Goal: Use online tool/utility: Utilize a website feature to perform a specific function

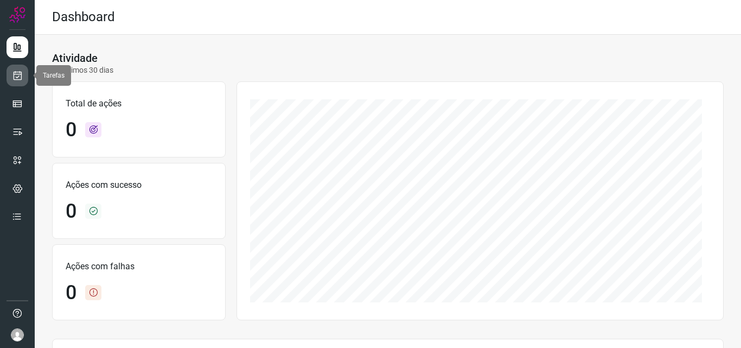
click at [24, 73] on link at bounding box center [18, 76] width 22 height 22
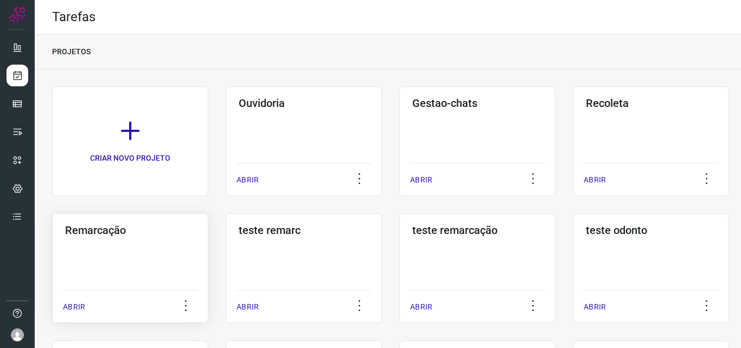
click at [170, 247] on div "Remarcação ABRIR" at bounding box center [130, 268] width 156 height 110
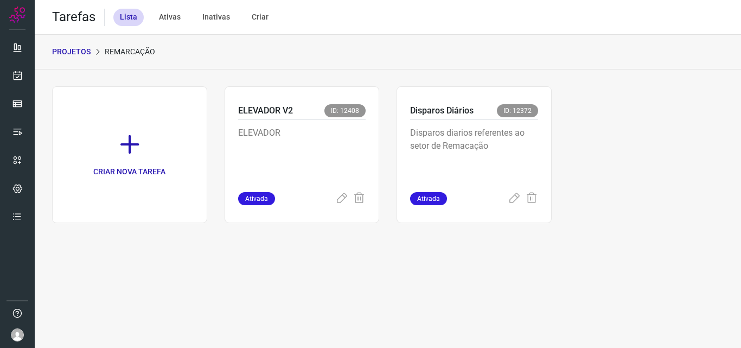
click at [514, 138] on p "Disparos diarios referentes ao setor de Remacação" at bounding box center [474, 153] width 128 height 54
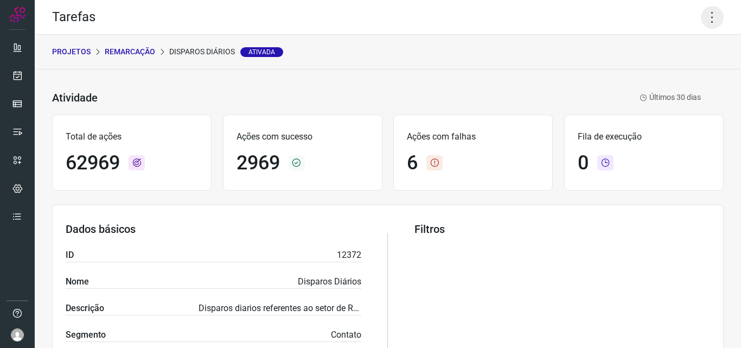
click at [701, 15] on icon at bounding box center [712, 17] width 23 height 23
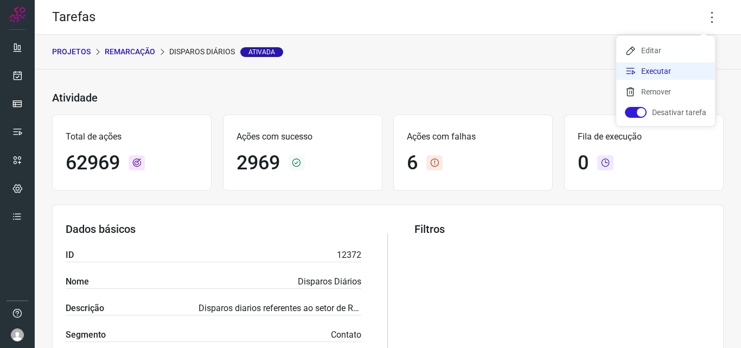
click at [665, 73] on li "Executar" at bounding box center [666, 70] width 99 height 17
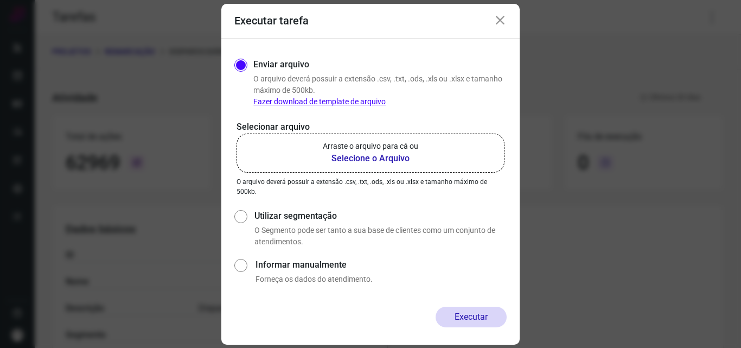
click at [357, 147] on p "Arraste o arquivo para cá ou" at bounding box center [371, 146] width 96 height 11
click at [0, 0] on input "Arraste o arquivo para cá ou Selecione o Arquivo" at bounding box center [0, 0] width 0 height 0
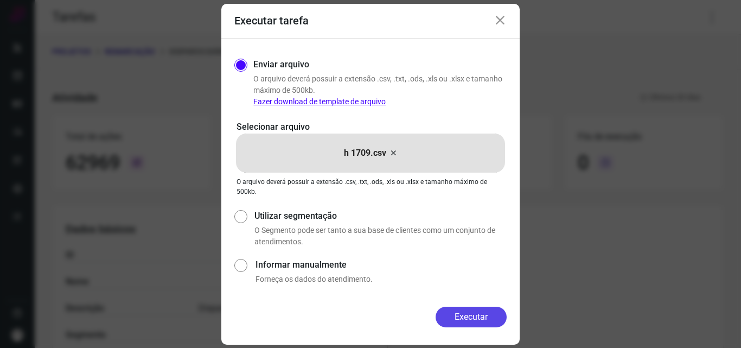
click at [466, 323] on button "Executar" at bounding box center [471, 317] width 71 height 21
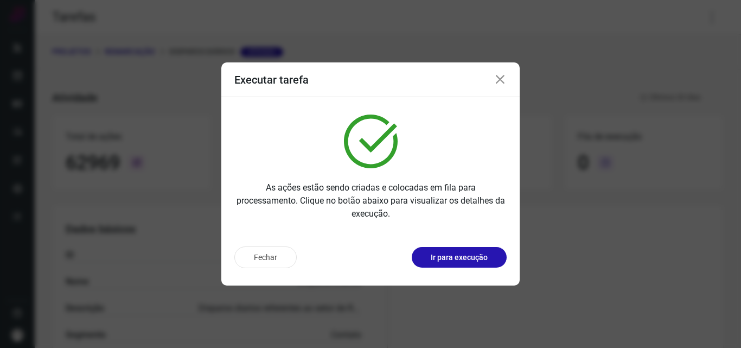
click at [478, 263] on p "Ir para execução" at bounding box center [459, 257] width 57 height 11
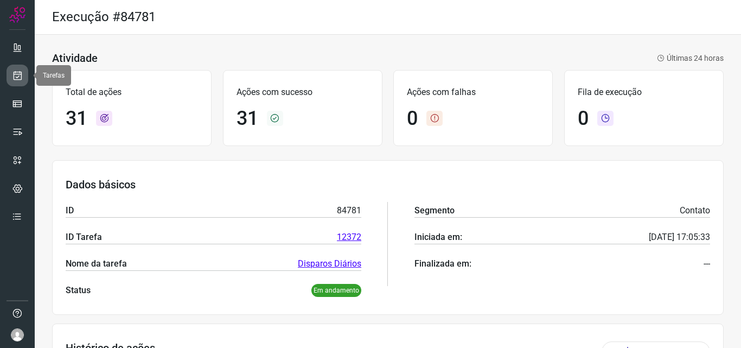
click at [15, 78] on icon at bounding box center [17, 75] width 11 height 11
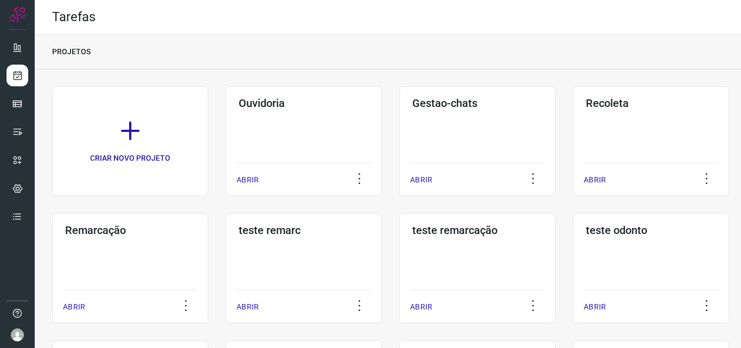
click at [135, 270] on div "Remarcação ABRIR" at bounding box center [130, 268] width 156 height 110
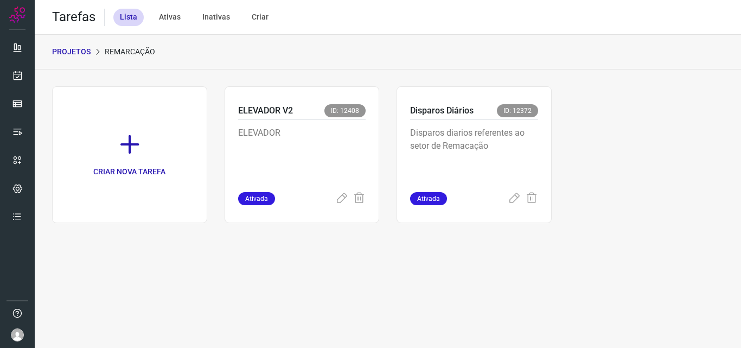
click at [483, 127] on p "Disparos diarios referentes ao setor de Remacação" at bounding box center [474, 153] width 128 height 54
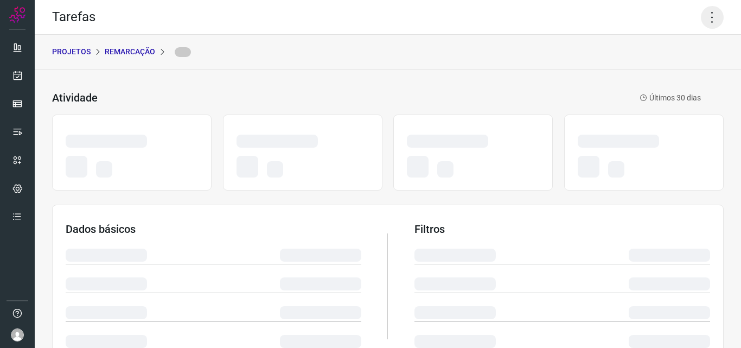
click at [706, 15] on icon at bounding box center [712, 17] width 23 height 23
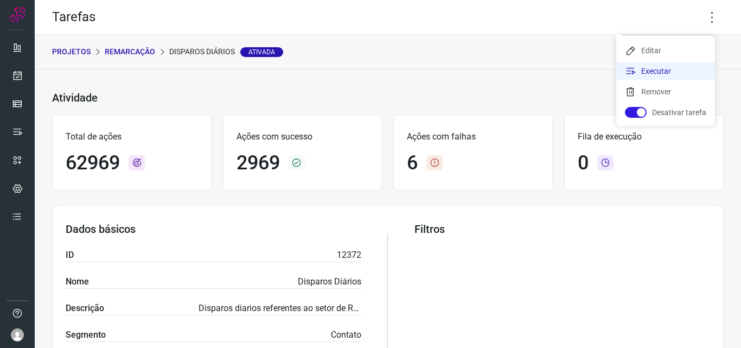
click at [677, 68] on li "Executar" at bounding box center [666, 70] width 99 height 17
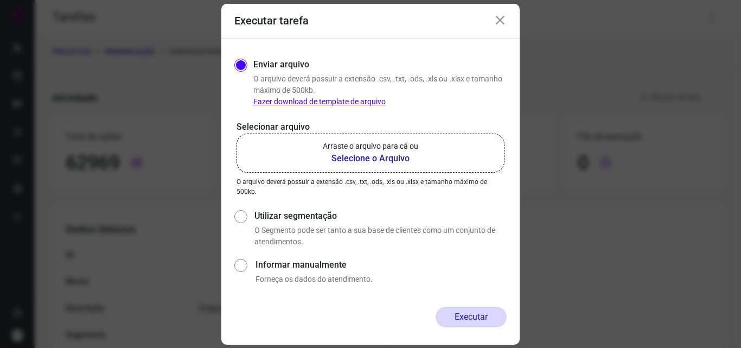
click at [368, 145] on p "Arraste o arquivo para cá ou" at bounding box center [371, 146] width 96 height 11
click at [0, 0] on input "Arraste o arquivo para cá ou Selecione o Arquivo" at bounding box center [0, 0] width 0 height 0
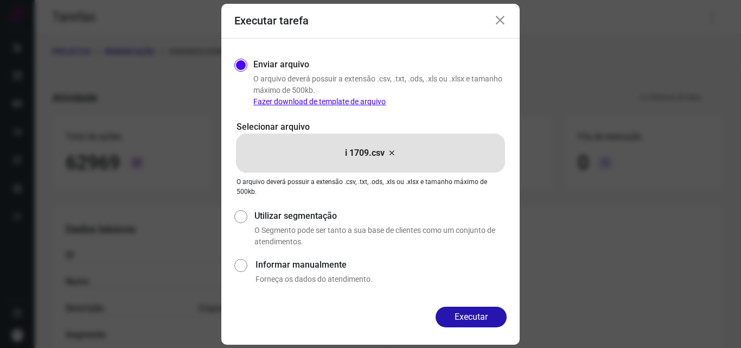
click at [252, 130] on p "Selecionar arquivo" at bounding box center [371, 127] width 268 height 13
click at [467, 325] on button "Executar" at bounding box center [471, 317] width 71 height 21
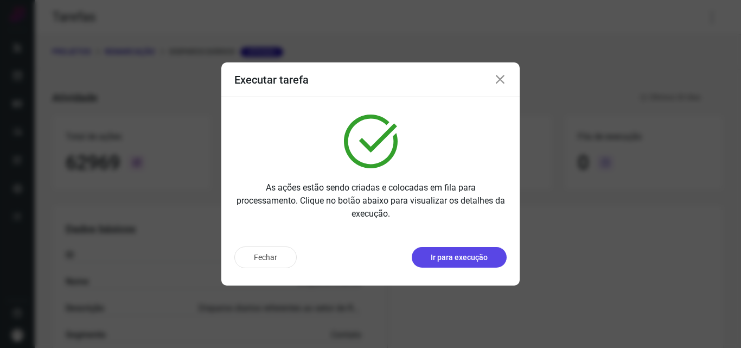
click at [452, 258] on p "Ir para execução" at bounding box center [459, 257] width 57 height 11
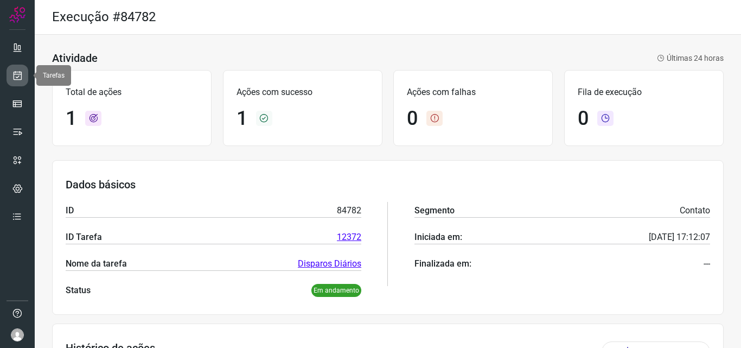
click at [11, 76] on link at bounding box center [18, 76] width 22 height 22
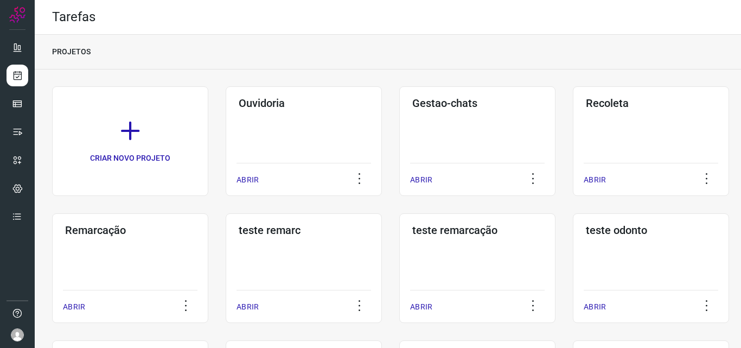
click at [132, 243] on div "Remarcação ABRIR" at bounding box center [130, 268] width 156 height 110
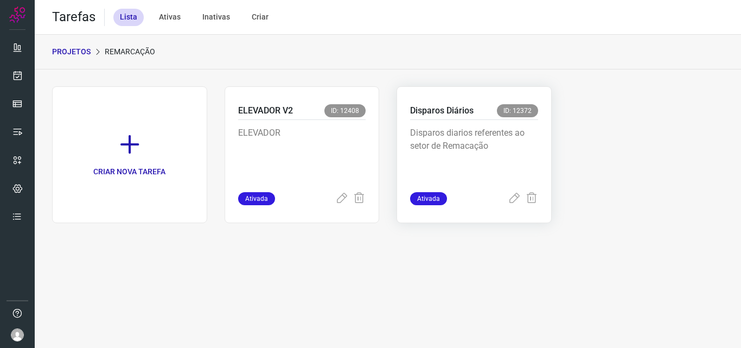
click at [472, 148] on p "Disparos diarios referentes ao setor de Remacação" at bounding box center [474, 153] width 128 height 54
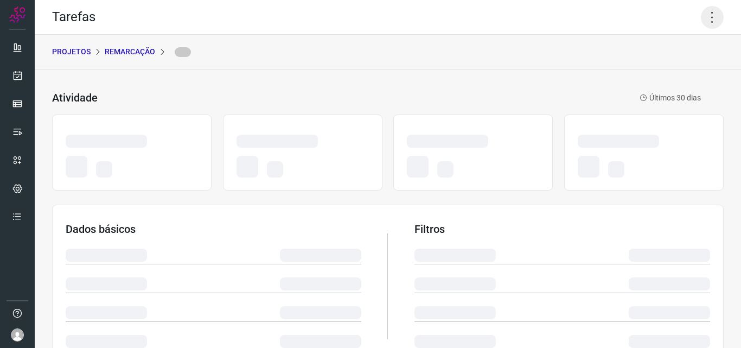
click at [701, 14] on icon at bounding box center [712, 17] width 23 height 23
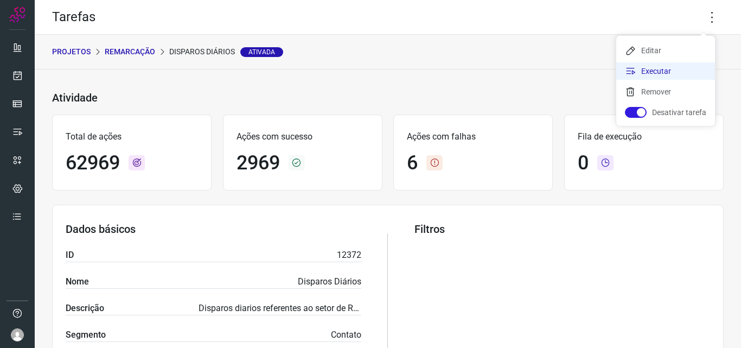
click at [674, 65] on li "Executar" at bounding box center [666, 70] width 99 height 17
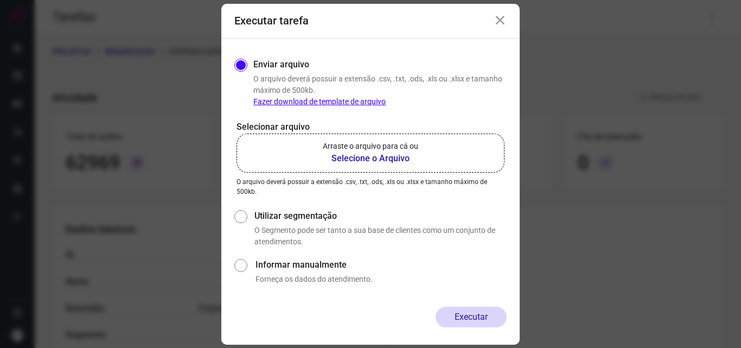
click at [335, 174] on div "Selecionar arquivo Arraste o arquivo para cá ou Selecione o Arquivo Arraste o a…" at bounding box center [370, 159] width 272 height 76
click at [359, 162] on b "Selecione o Arquivo" at bounding box center [371, 158] width 96 height 13
click at [0, 0] on input "Arraste o arquivo para cá ou Selecione o Arquivo" at bounding box center [0, 0] width 0 height 0
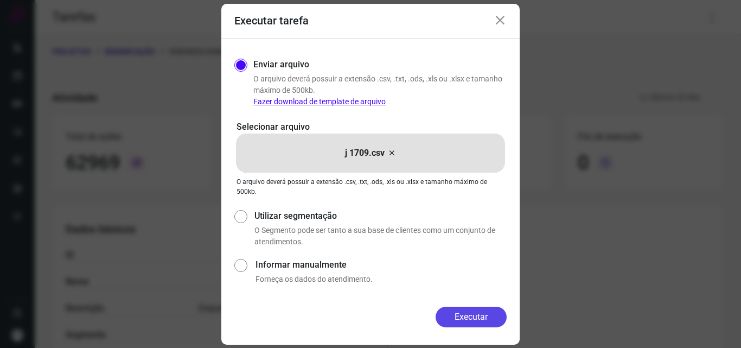
click at [484, 316] on button "Executar" at bounding box center [471, 317] width 71 height 21
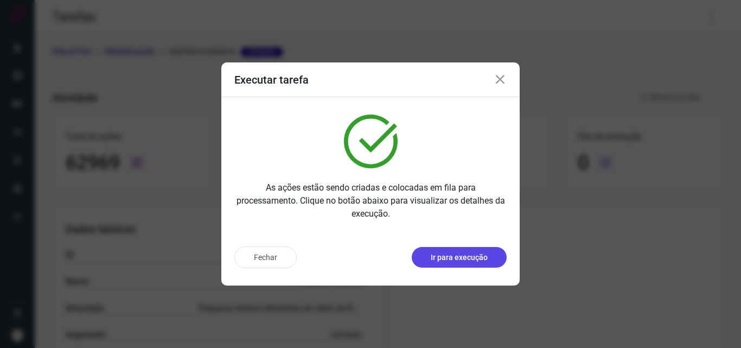
click at [480, 258] on p "Ir para execução" at bounding box center [459, 257] width 57 height 11
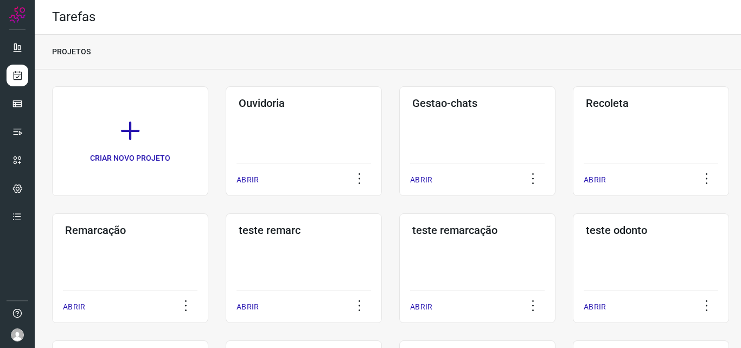
click at [147, 258] on div "Remarcação ABRIR" at bounding box center [130, 268] width 156 height 110
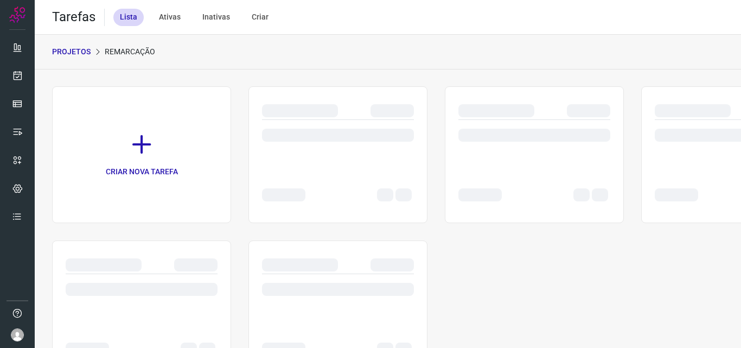
click at [474, 123] on div at bounding box center [535, 133] width 152 height 26
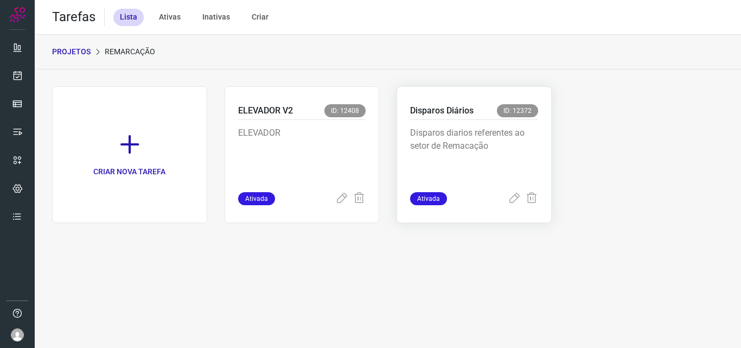
click at [477, 119] on div "Disparos Diários ID: 12372" at bounding box center [474, 112] width 128 height 16
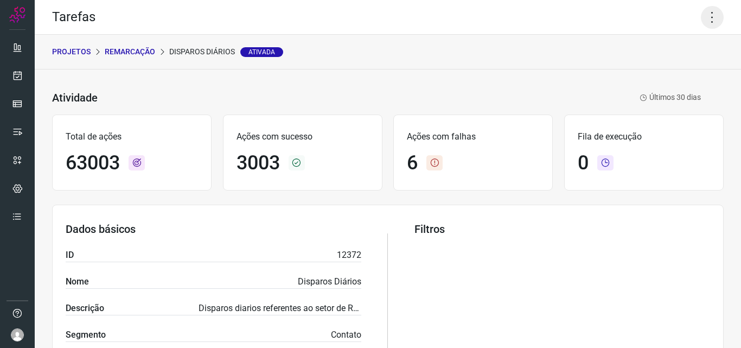
click at [707, 14] on icon at bounding box center [712, 17] width 23 height 23
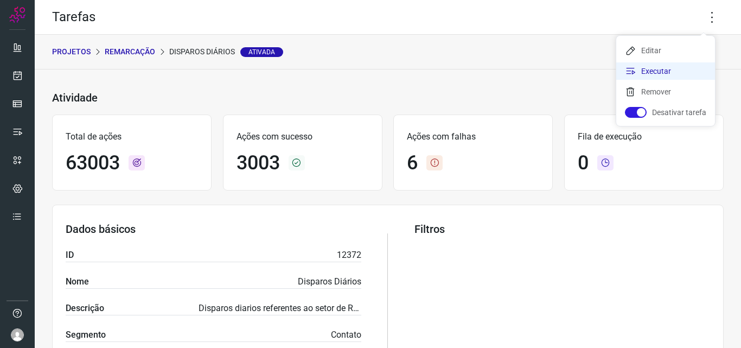
click at [677, 69] on li "Executar" at bounding box center [666, 70] width 99 height 17
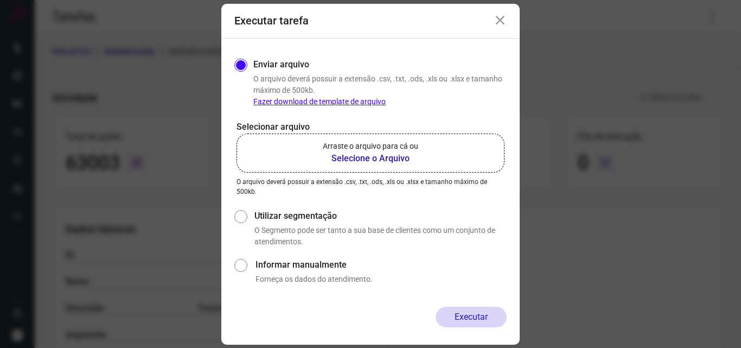
click at [411, 173] on div "Selecionar arquivo Arraste o arquivo para cá ou Selecione o Arquivo Arraste o a…" at bounding box center [370, 159] width 272 height 76
click at [428, 148] on label "Arraste o arquivo para cá ou Selecione o Arquivo" at bounding box center [371, 153] width 268 height 39
click at [0, 0] on input "Arraste o arquivo para cá ou Selecione o Arquivo" at bounding box center [0, 0] width 0 height 0
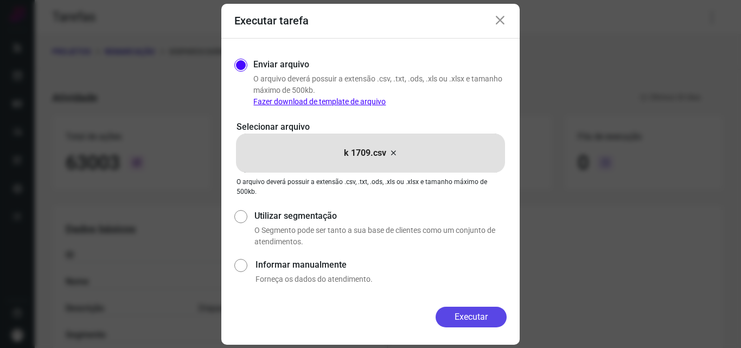
click at [463, 314] on button "Executar" at bounding box center [471, 317] width 71 height 21
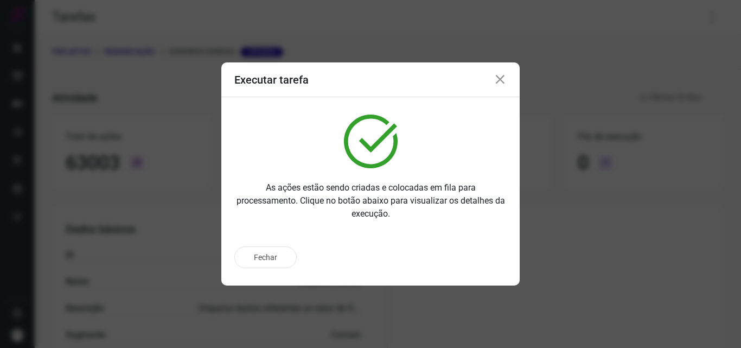
click at [482, 252] on div "Fechar" at bounding box center [370, 257] width 272 height 22
click at [455, 257] on p "Ir para execução" at bounding box center [459, 257] width 57 height 11
